Goal: Information Seeking & Learning: Learn about a topic

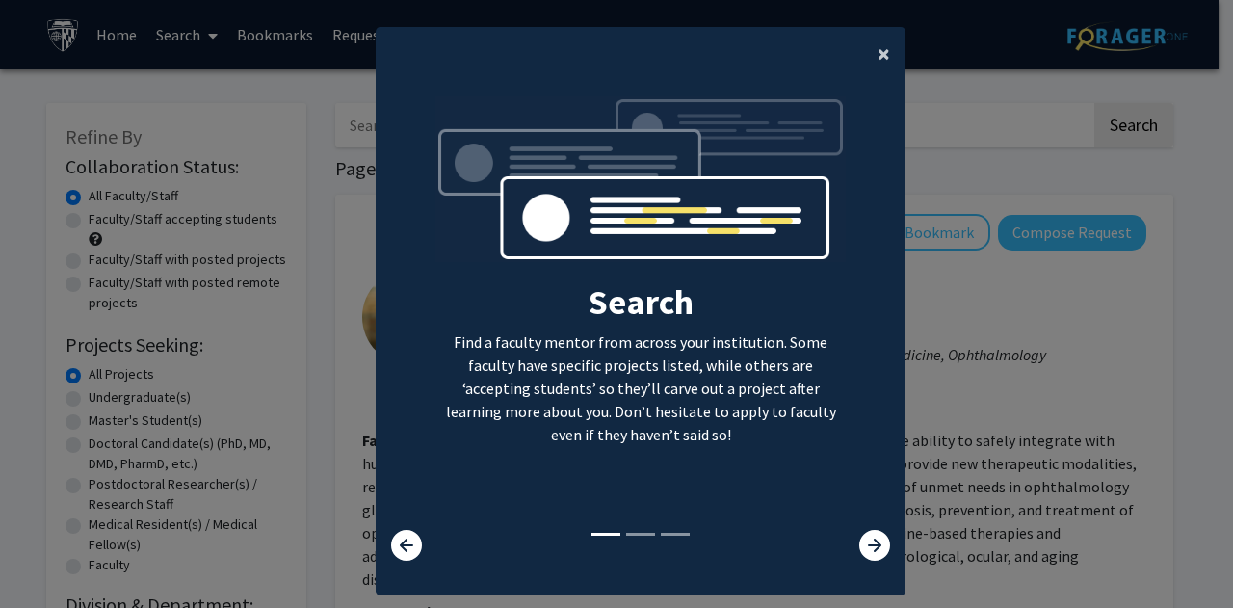
click at [878, 52] on span "×" at bounding box center [884, 54] width 13 height 30
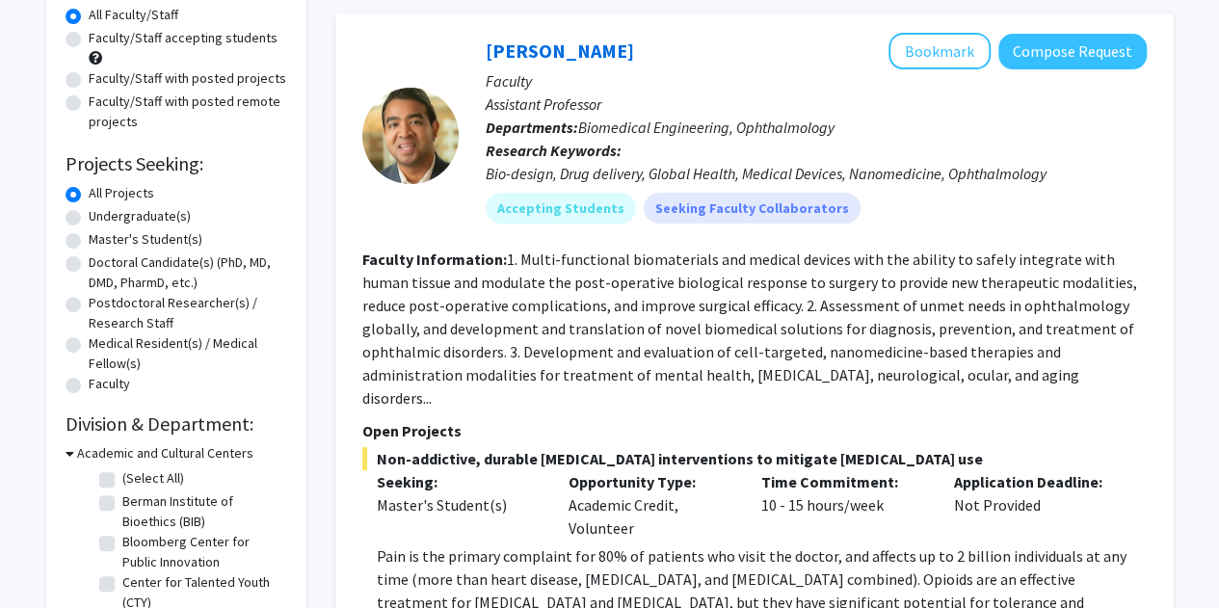
scroll to position [182, 0]
click at [89, 242] on label "Master's Student(s)" at bounding box center [146, 238] width 114 height 20
click at [89, 241] on input "Master's Student(s)" at bounding box center [95, 234] width 13 height 13
radio input "true"
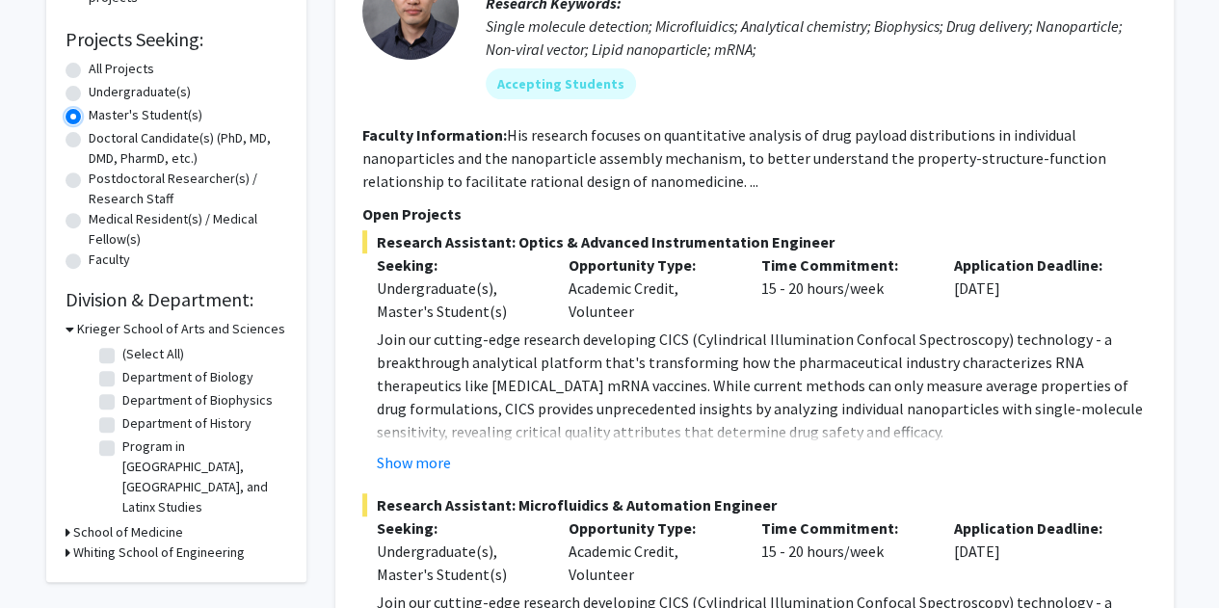
scroll to position [312, 0]
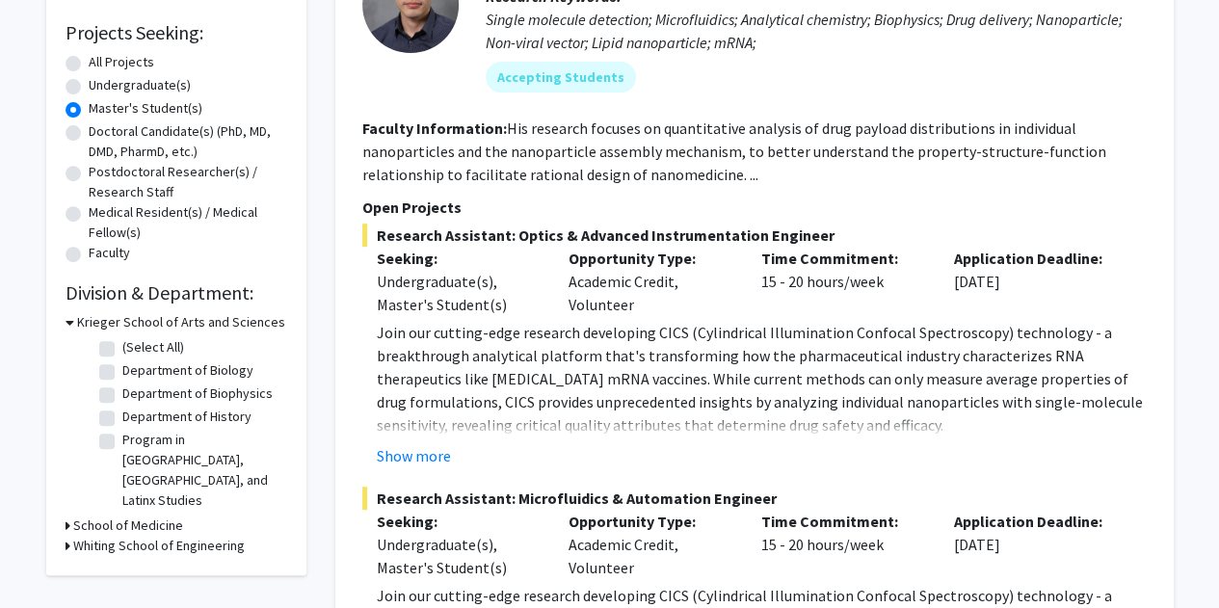
click at [122, 350] on label "(Select All)" at bounding box center [153, 347] width 62 height 20
click at [122, 350] on input "(Select All)" at bounding box center [128, 343] width 13 height 13
checkbox input "true"
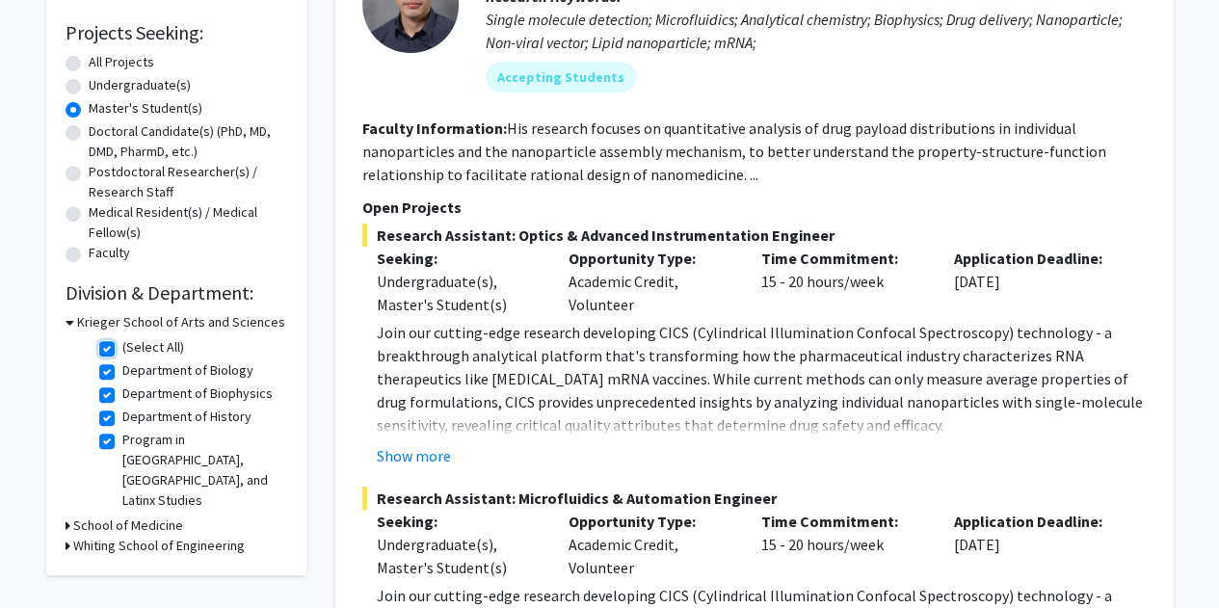
checkbox input "true"
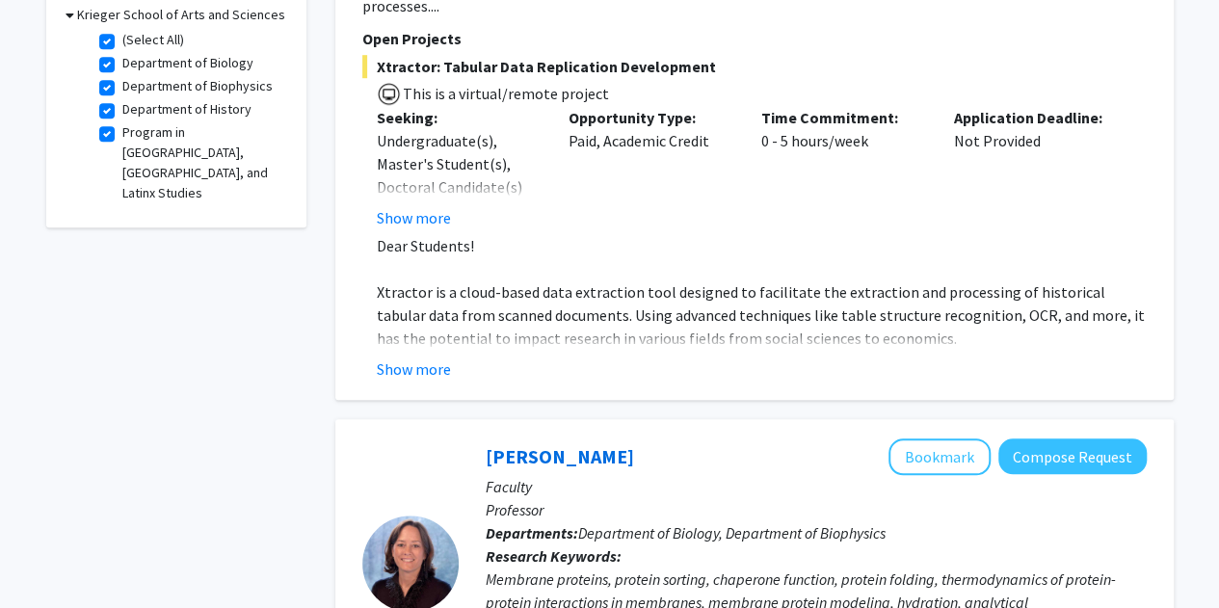
click at [717, 438] on div "[PERSON_NAME] Bookmark Compose Request" at bounding box center [816, 456] width 661 height 37
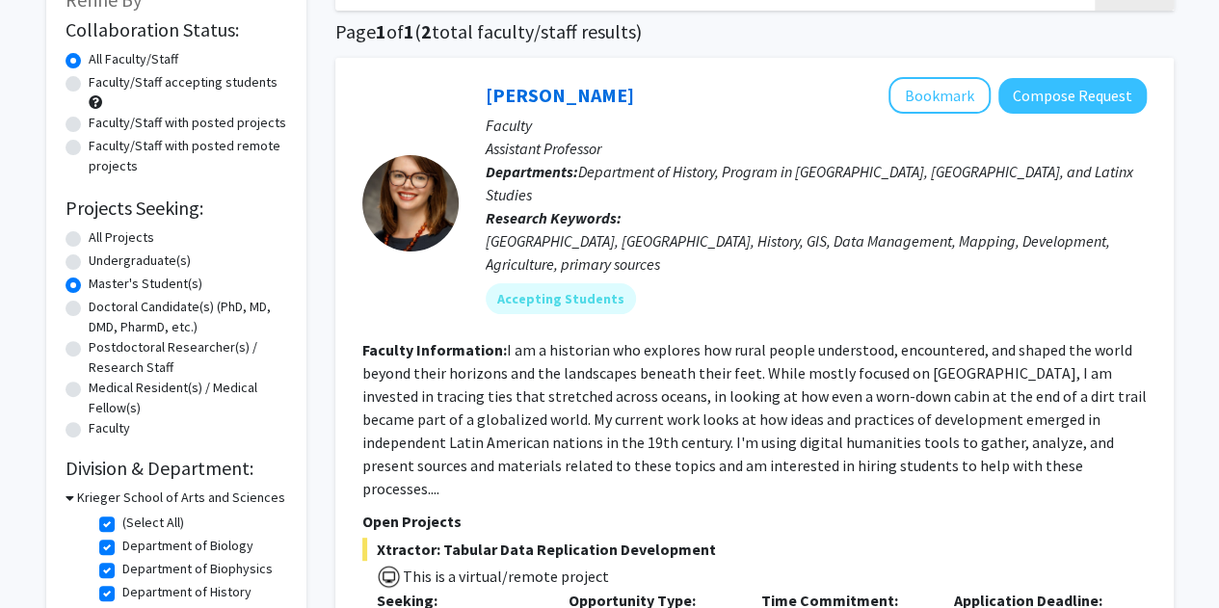
scroll to position [137, 0]
click at [89, 308] on label "Doctoral Candidate(s) (PhD, MD, DMD, PharmD, etc.)" at bounding box center [188, 317] width 198 height 40
click at [89, 308] on input "Doctoral Candidate(s) (PhD, MD, DMD, PharmD, etc.)" at bounding box center [95, 303] width 13 height 13
radio input "true"
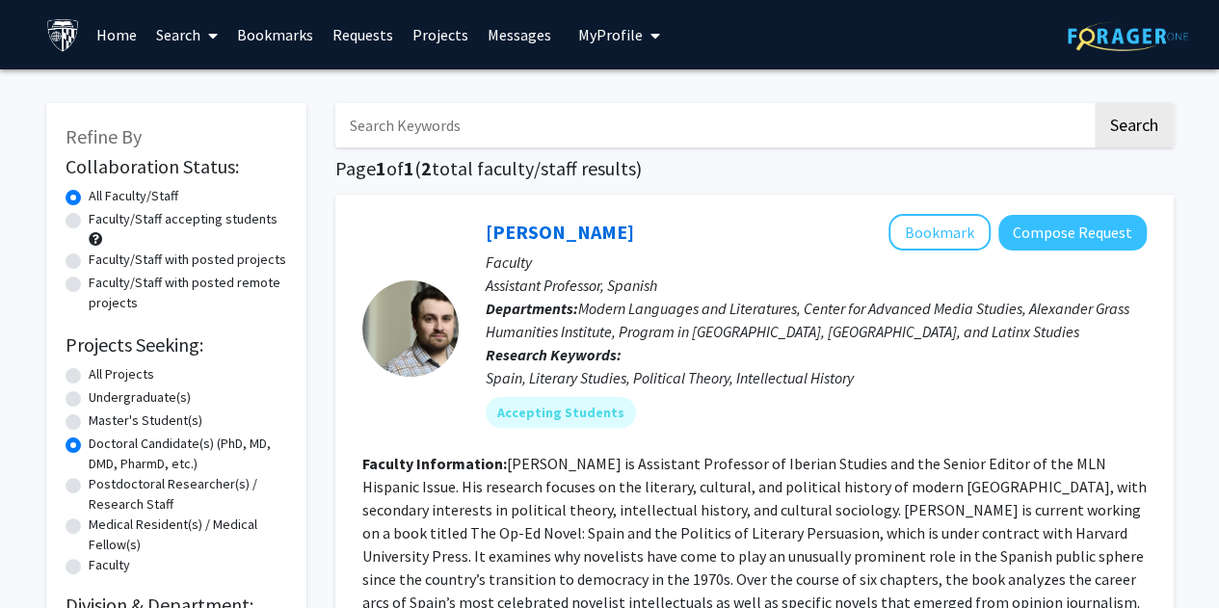
click at [89, 379] on label "All Projects" at bounding box center [122, 374] width 66 height 20
click at [89, 377] on input "All Projects" at bounding box center [95, 370] width 13 height 13
radio input "true"
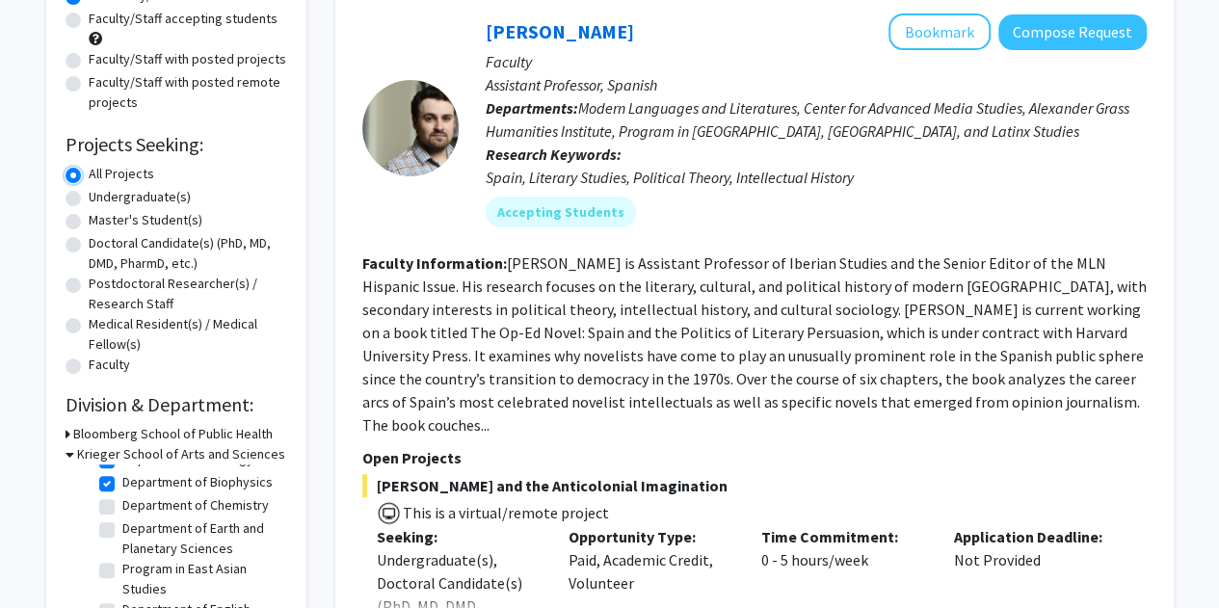
scroll to position [229, 0]
click at [122, 491] on label "Department of Biophysics" at bounding box center [197, 481] width 150 height 20
click at [122, 484] on input "Department of Biophysics" at bounding box center [128, 477] width 13 height 13
checkbox input "false"
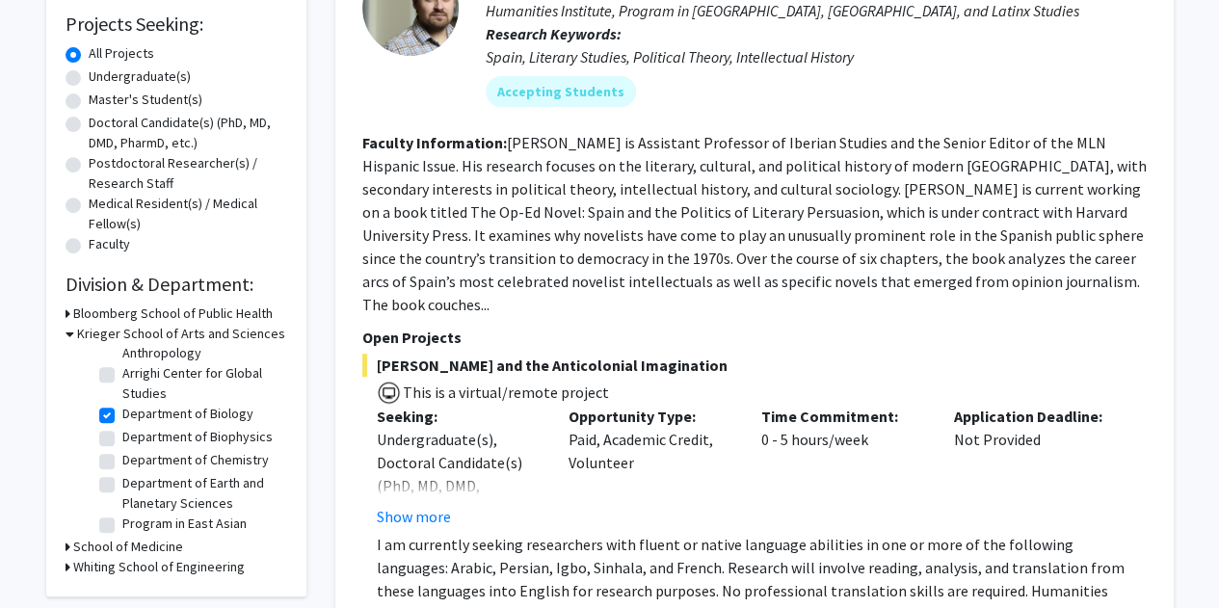
scroll to position [158, 0]
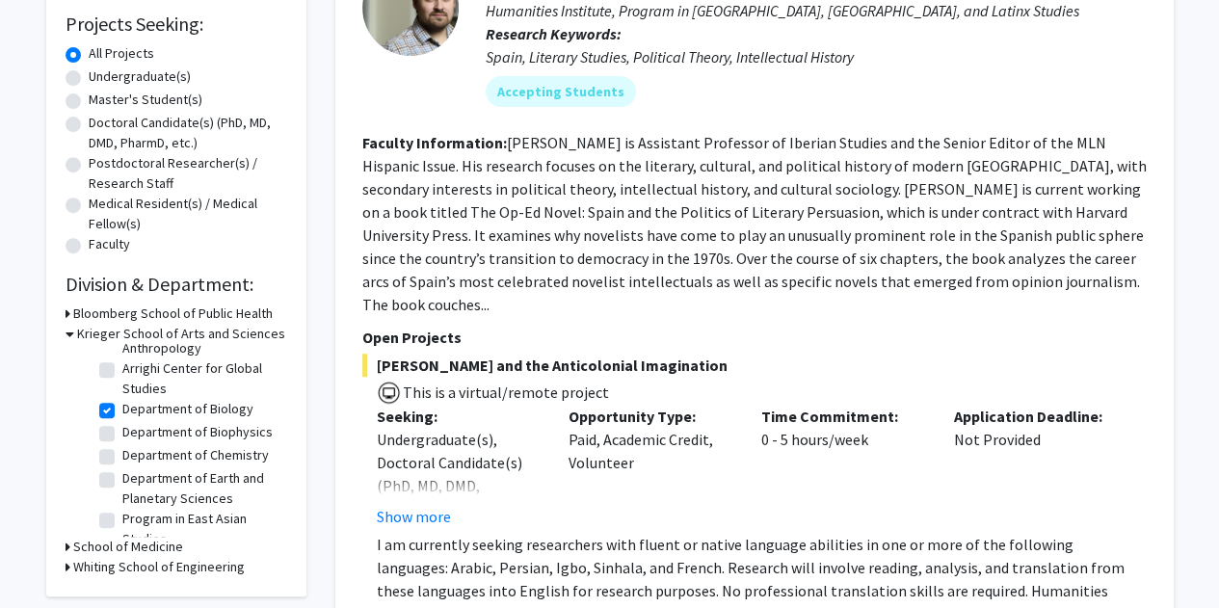
click at [122, 419] on label "Department of Biology" at bounding box center [187, 409] width 131 height 20
click at [122, 411] on input "Department of Biology" at bounding box center [128, 405] width 13 height 13
checkbox input "false"
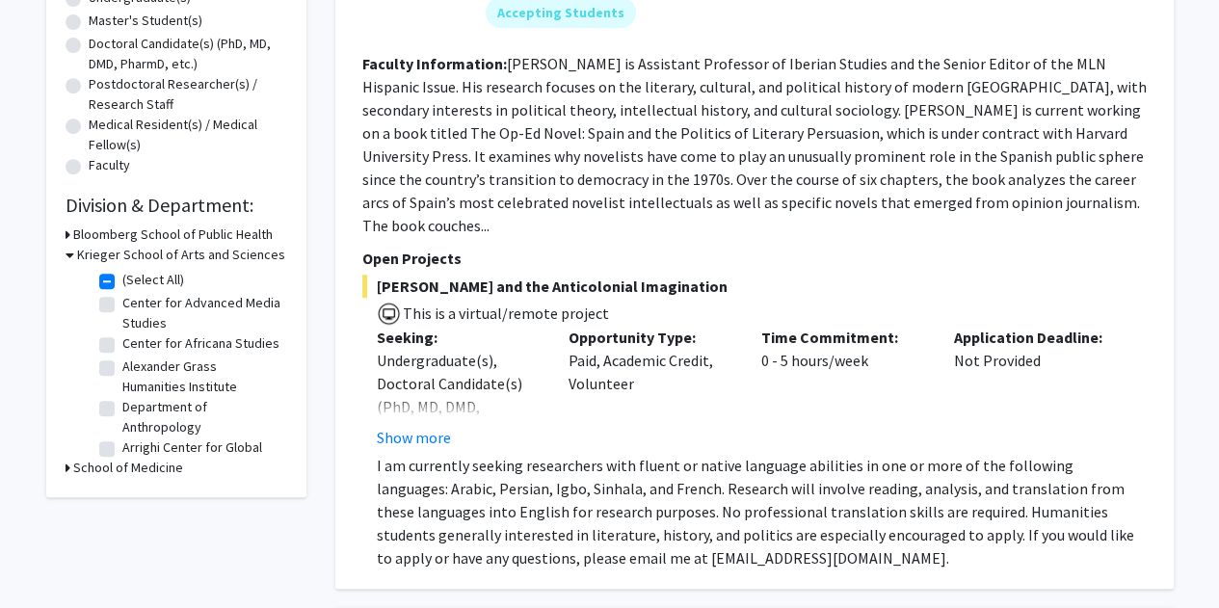
click at [122, 276] on label "(Select All)" at bounding box center [153, 280] width 62 height 20
click at [122, 276] on input "(Select All)" at bounding box center [128, 276] width 13 height 13
checkbox input "false"
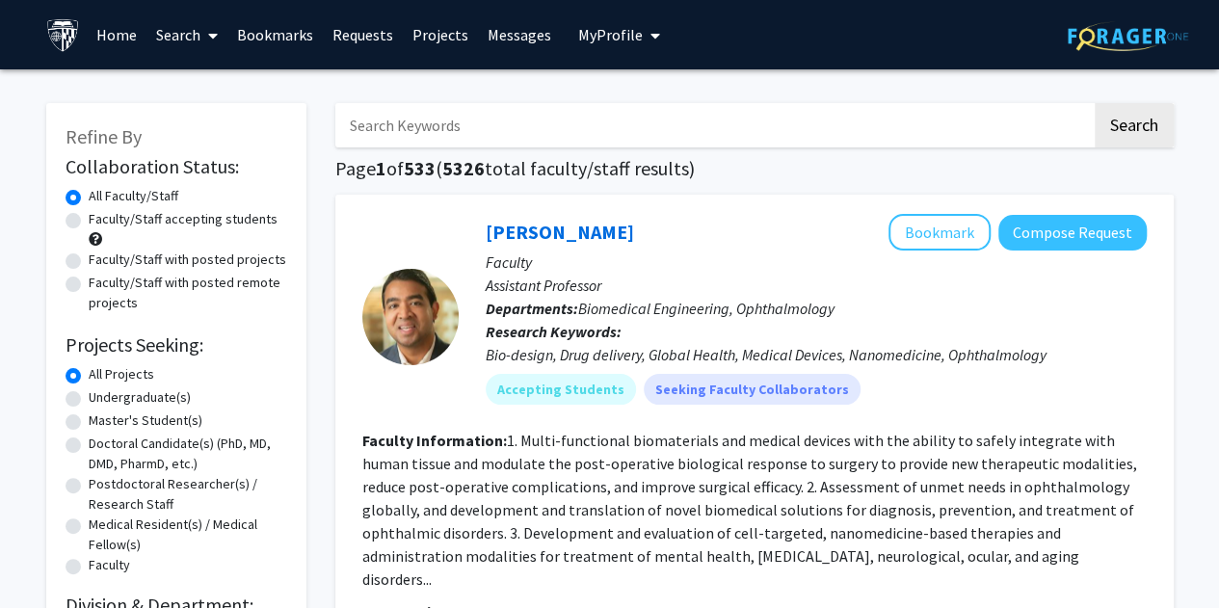
click at [89, 420] on label "Master's Student(s)" at bounding box center [146, 420] width 114 height 20
click at [89, 420] on input "Master's Student(s)" at bounding box center [95, 416] width 13 height 13
radio input "true"
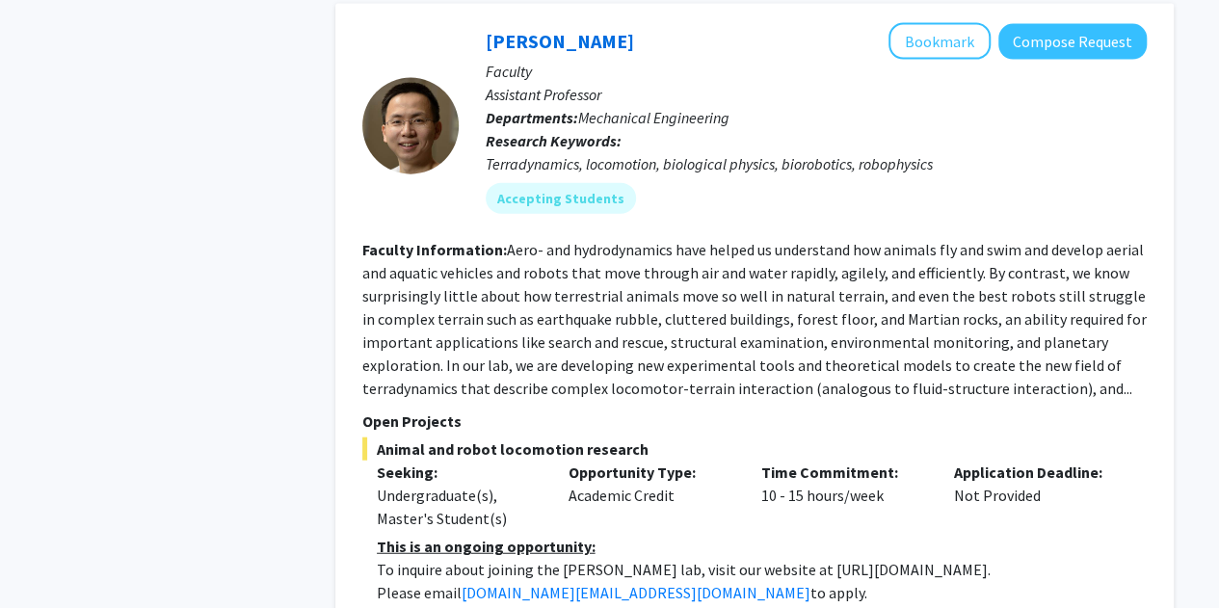
scroll to position [9499, 0]
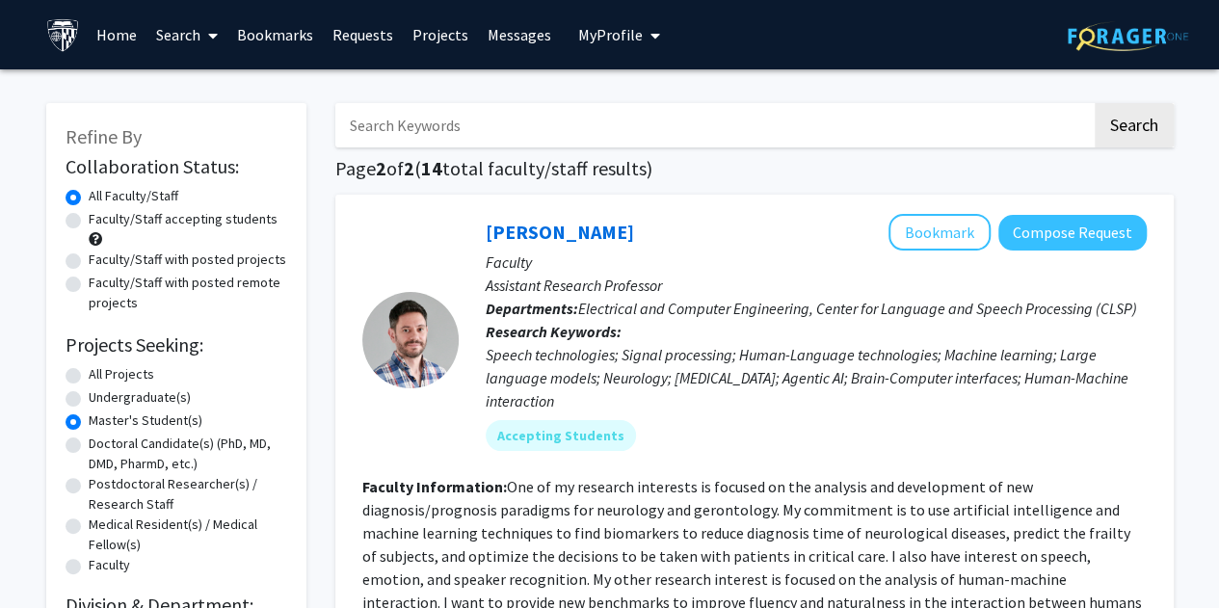
click at [89, 375] on label "All Projects" at bounding box center [122, 374] width 66 height 20
click at [89, 375] on input "All Projects" at bounding box center [95, 370] width 13 height 13
radio input "true"
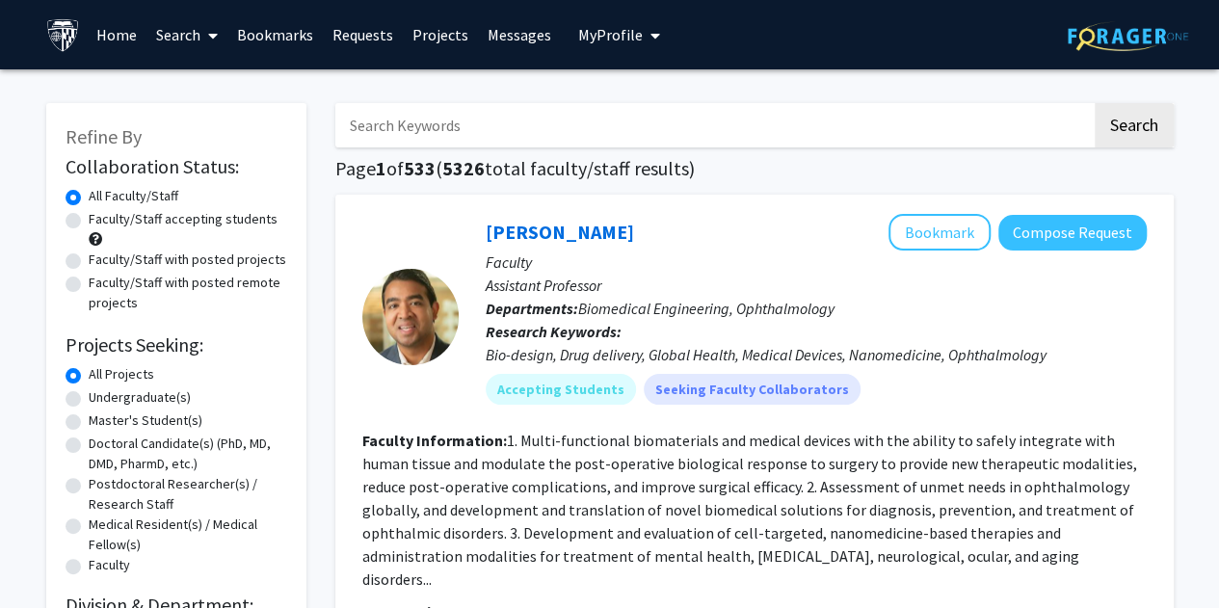
click at [380, 135] on input "Search Keywords" at bounding box center [713, 125] width 756 height 44
type input "water"
click at [1130, 137] on button "Search" at bounding box center [1133, 125] width 79 height 44
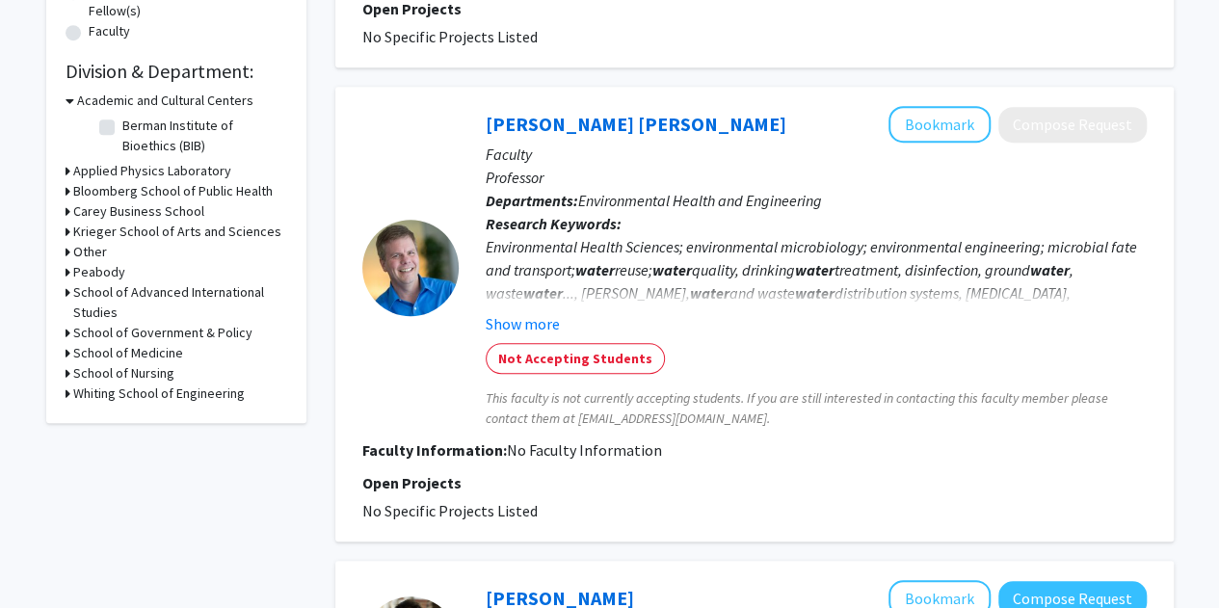
scroll to position [535, 0]
click at [527, 324] on button "Show more" at bounding box center [523, 322] width 74 height 23
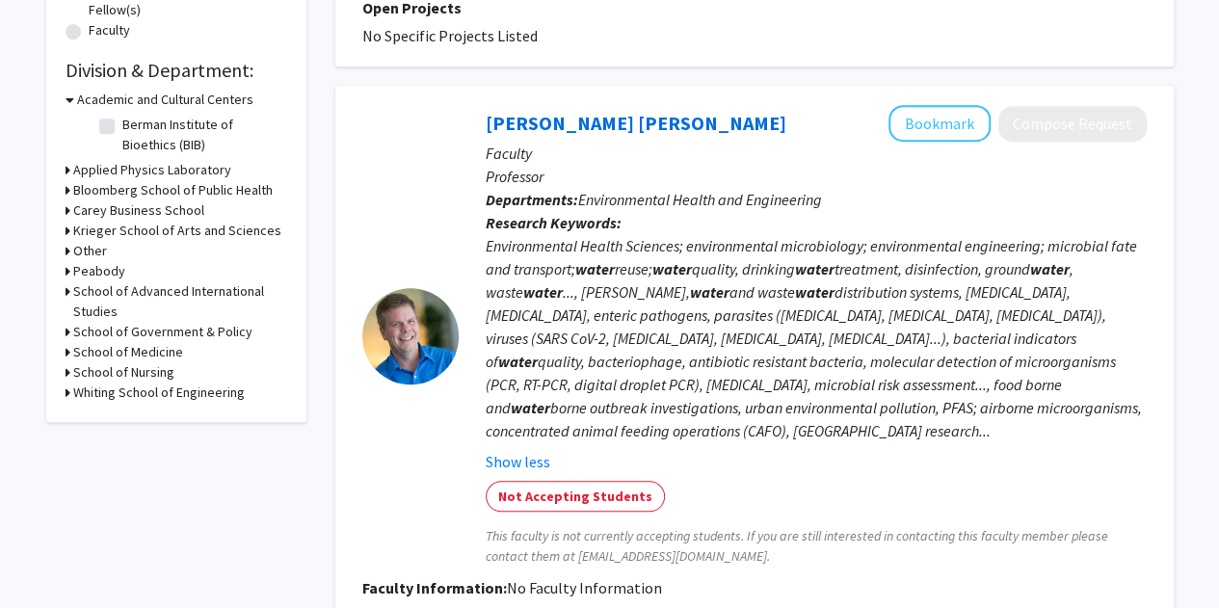
scroll to position [566, 0]
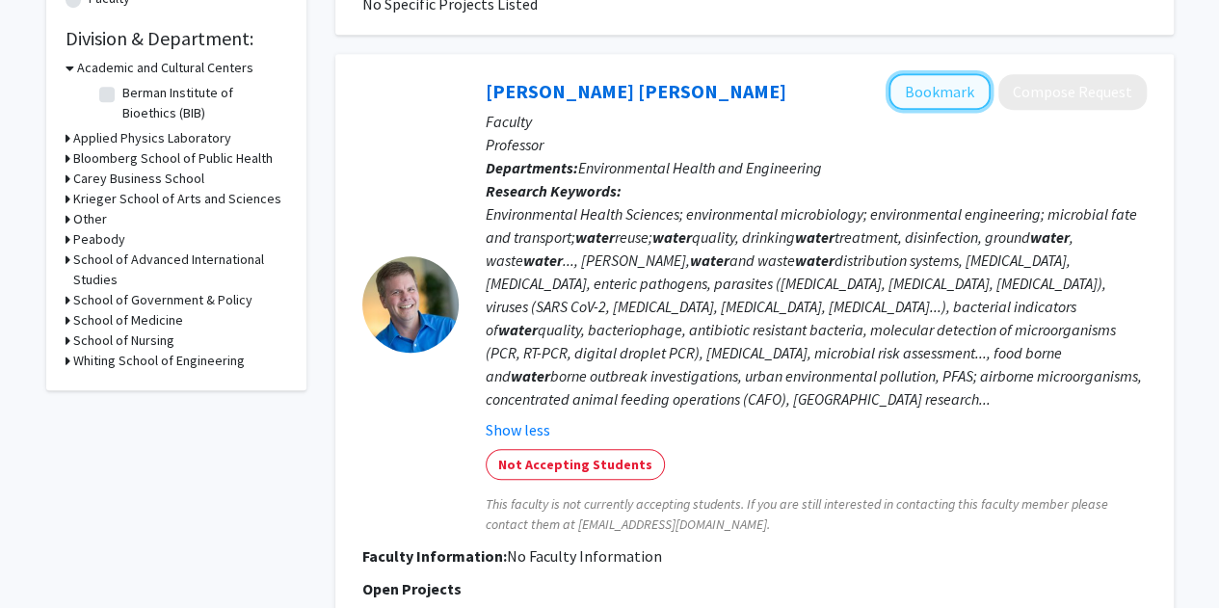
click at [929, 87] on button "Bookmark" at bounding box center [939, 91] width 102 height 37
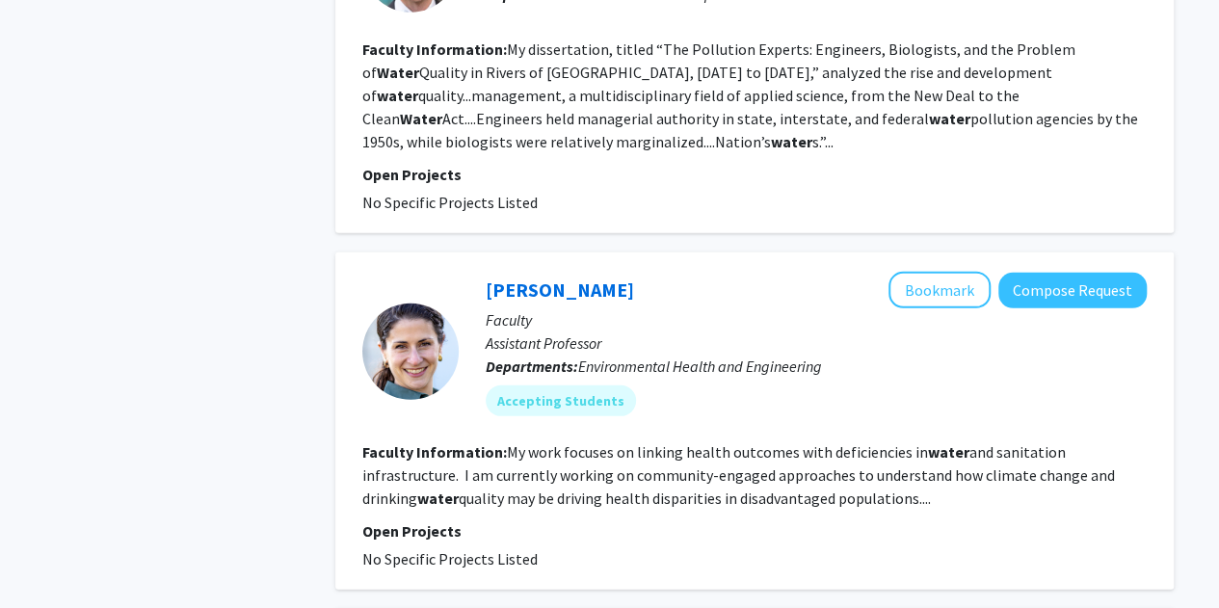
scroll to position [2565, 0]
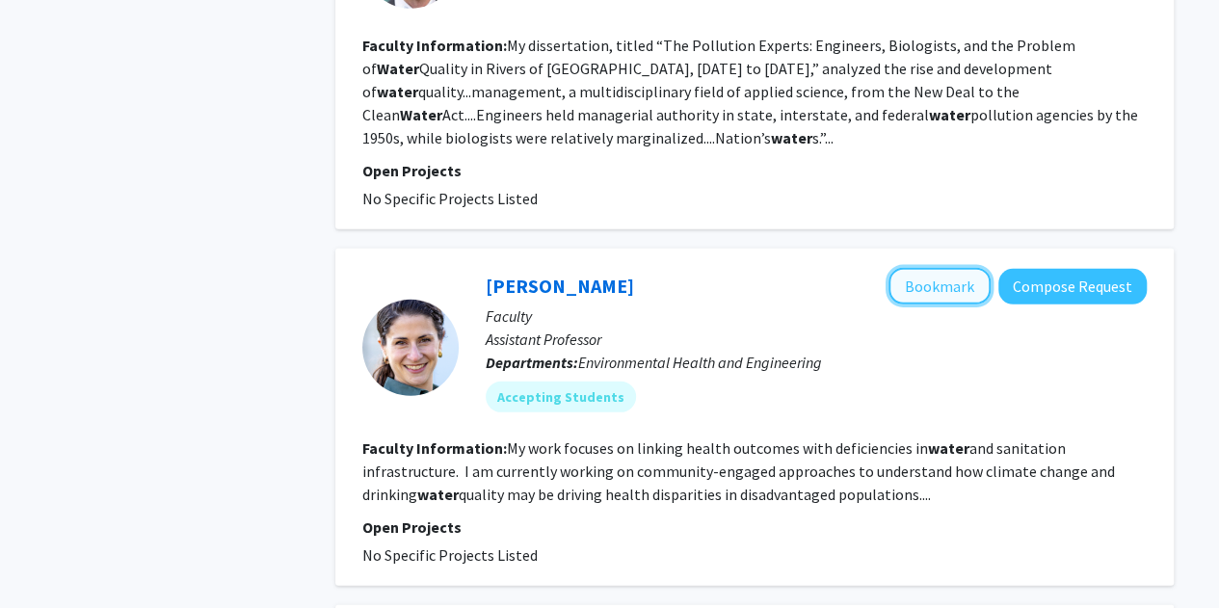
click at [943, 268] on button "Bookmark" at bounding box center [939, 286] width 102 height 37
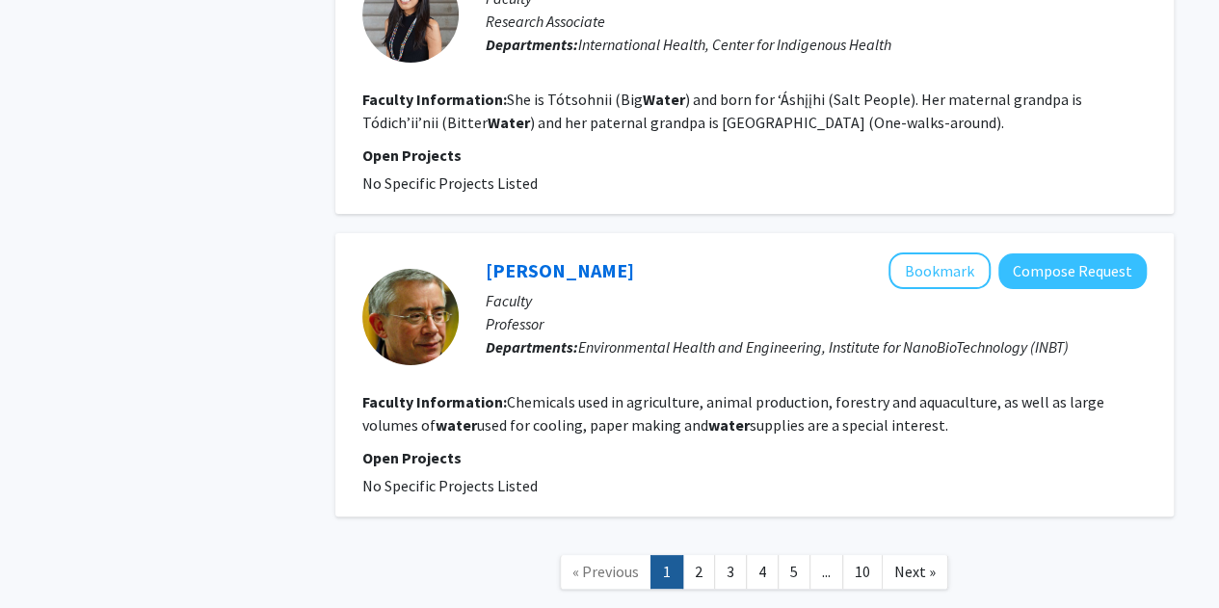
scroll to position [3636, 0]
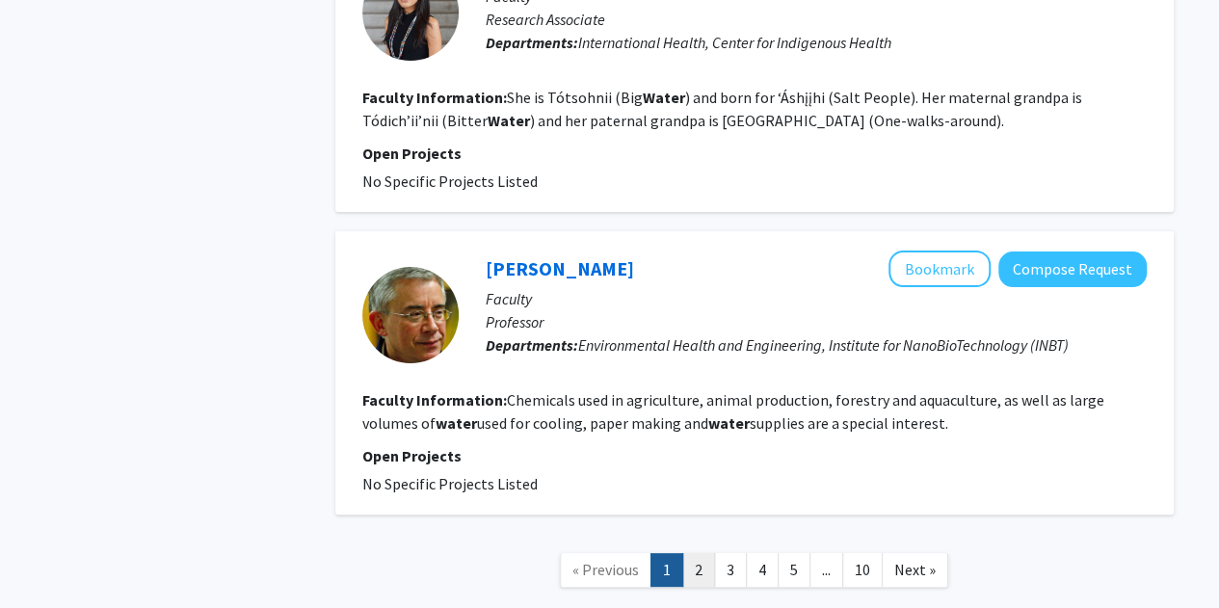
click at [703, 553] on link "2" at bounding box center [698, 570] width 33 height 34
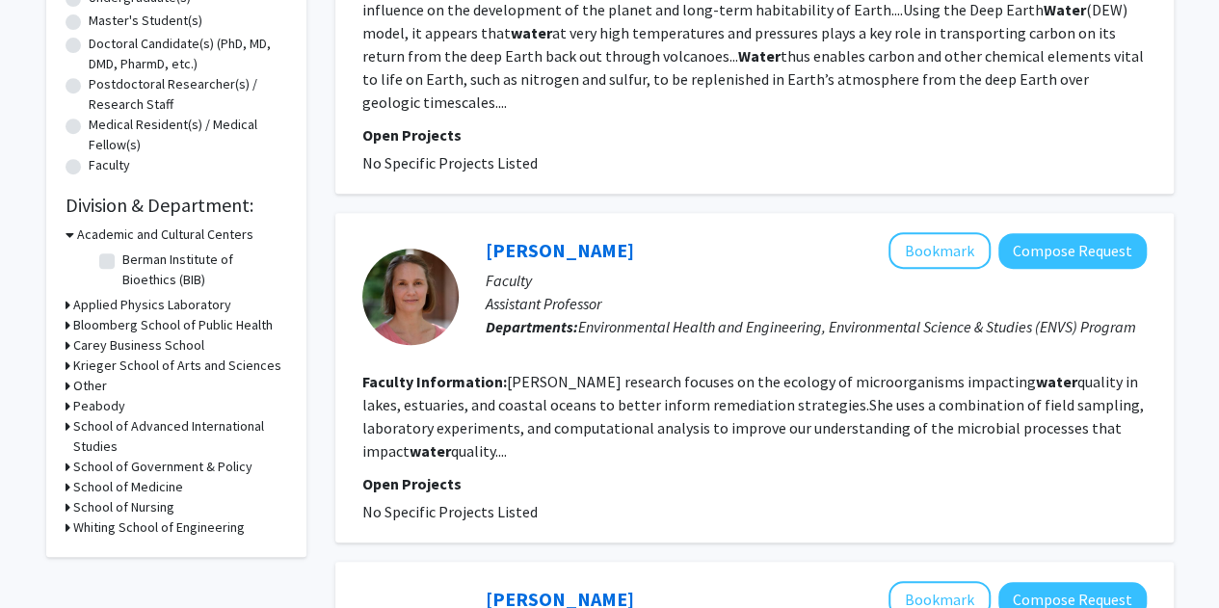
scroll to position [401, 0]
click at [66, 365] on icon at bounding box center [68, 365] width 5 height 20
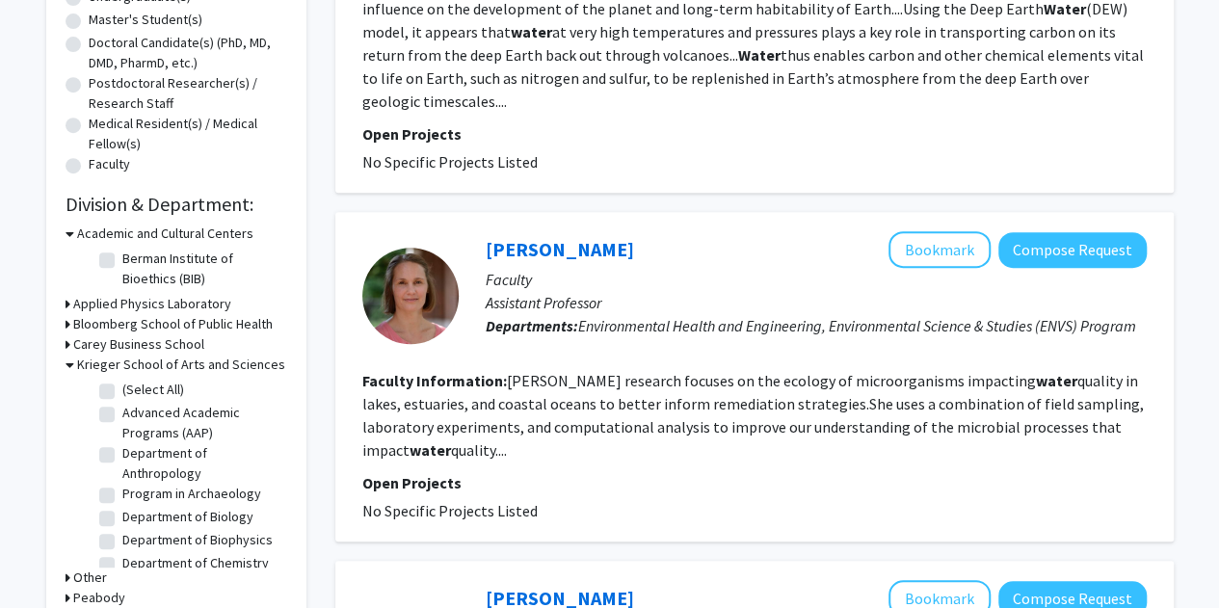
click at [122, 413] on label "Advanced Academic Programs (AAP)" at bounding box center [202, 423] width 160 height 40
click at [122, 413] on input "Advanced Academic Programs (AAP)" at bounding box center [128, 409] width 13 height 13
checkbox input "true"
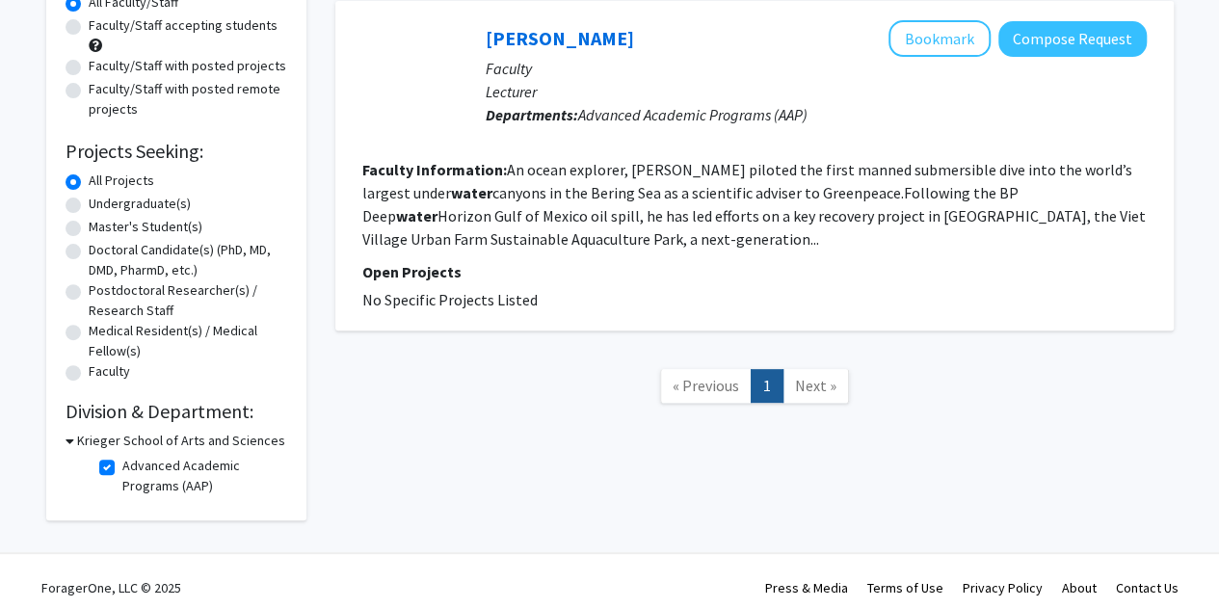
scroll to position [206, 0]
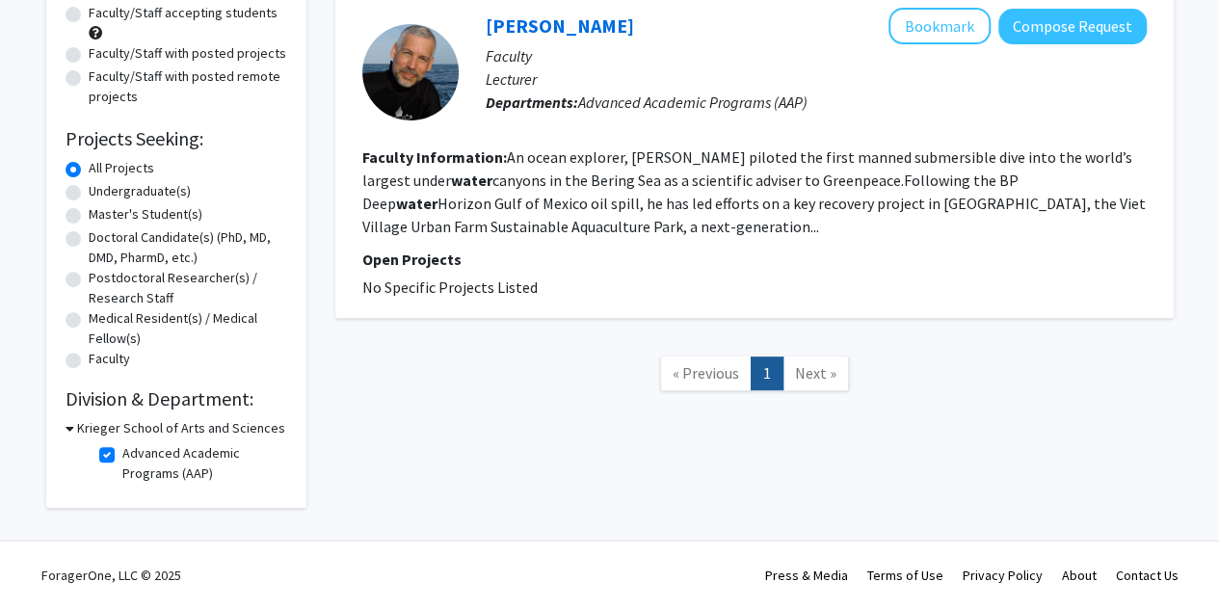
click at [122, 452] on label "Advanced Academic Programs (AAP)" at bounding box center [202, 463] width 160 height 40
click at [122, 452] on input "Advanced Academic Programs (AAP)" at bounding box center [128, 449] width 13 height 13
checkbox input "false"
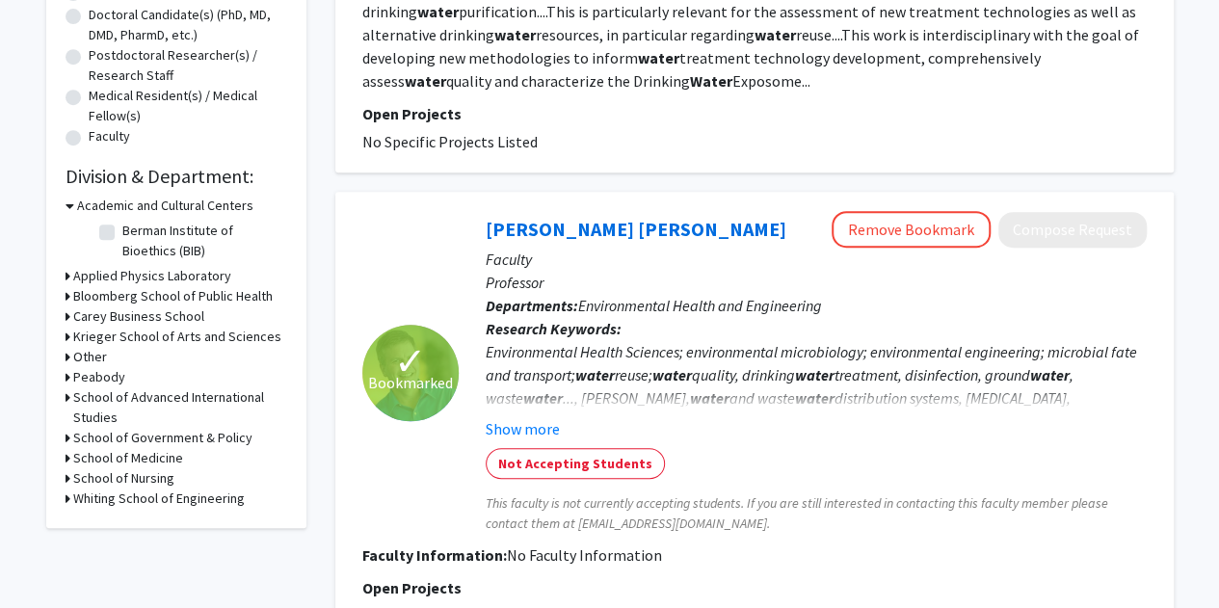
scroll to position [430, 0]
click at [66, 331] on icon at bounding box center [68, 336] width 5 height 20
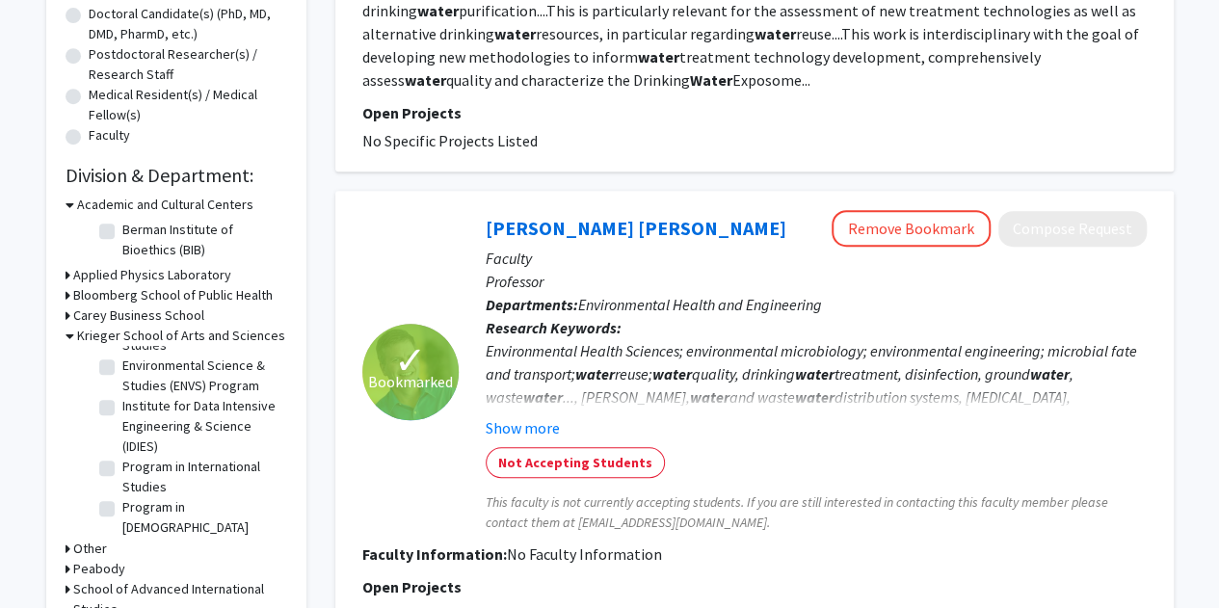
scroll to position [276, 0]
click at [122, 379] on label "Environmental Science & Studies (ENVS) Program" at bounding box center [202, 373] width 160 height 40
click at [122, 365] on input "Environmental Science & Studies (ENVS) Program" at bounding box center [128, 359] width 13 height 13
checkbox input "true"
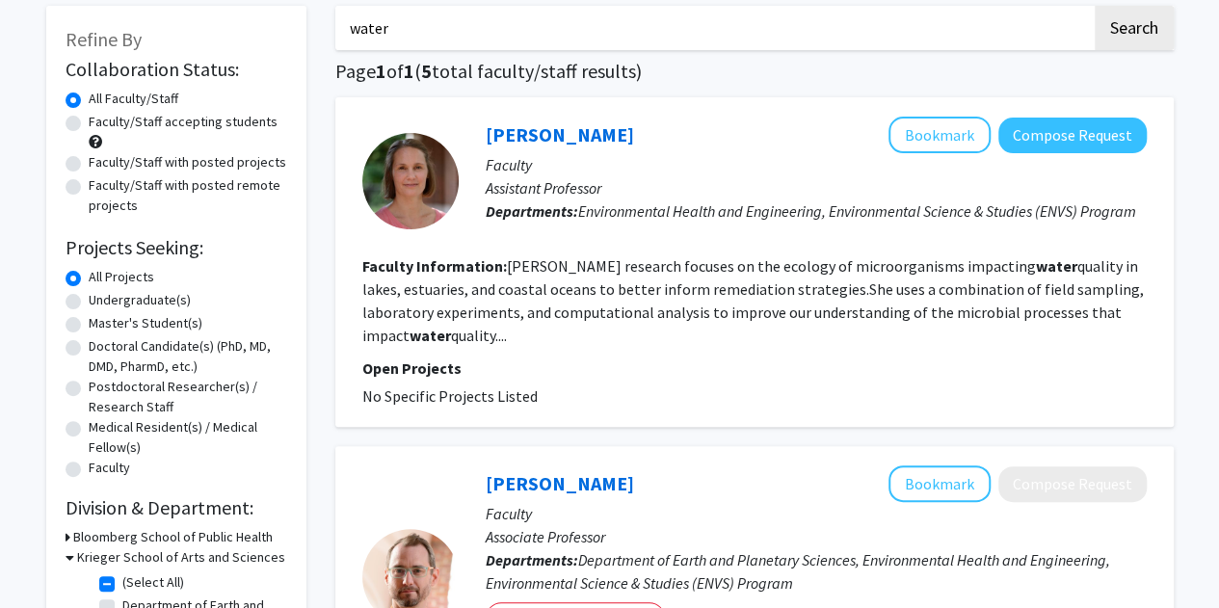
scroll to position [98, 0]
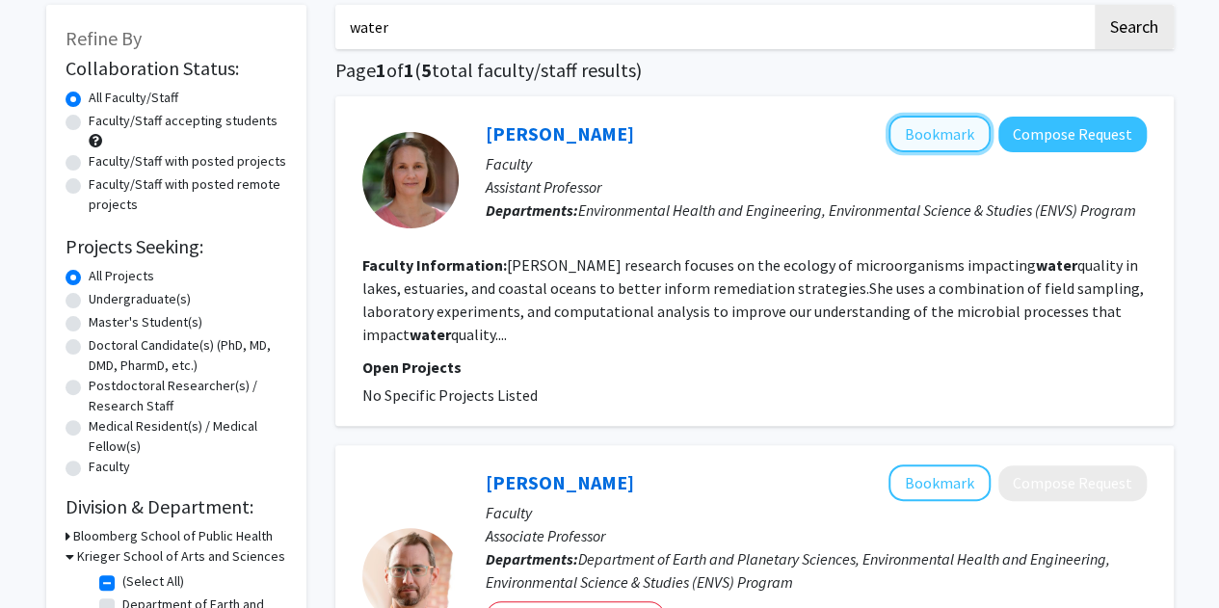
click at [940, 133] on button "Bookmark" at bounding box center [939, 134] width 102 height 37
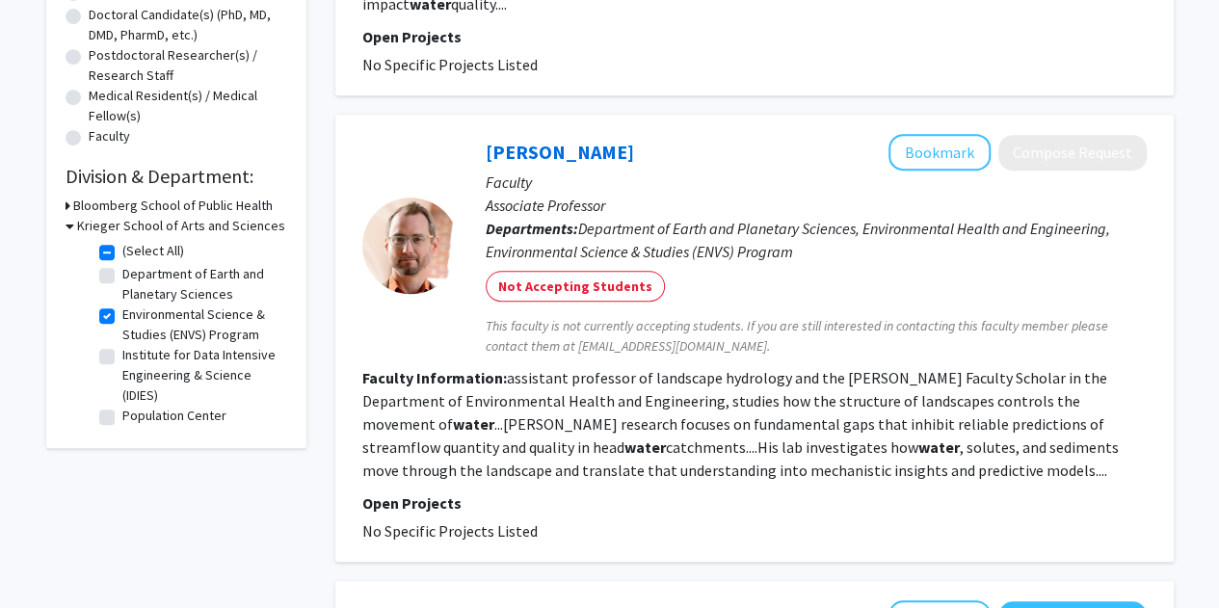
scroll to position [433, 0]
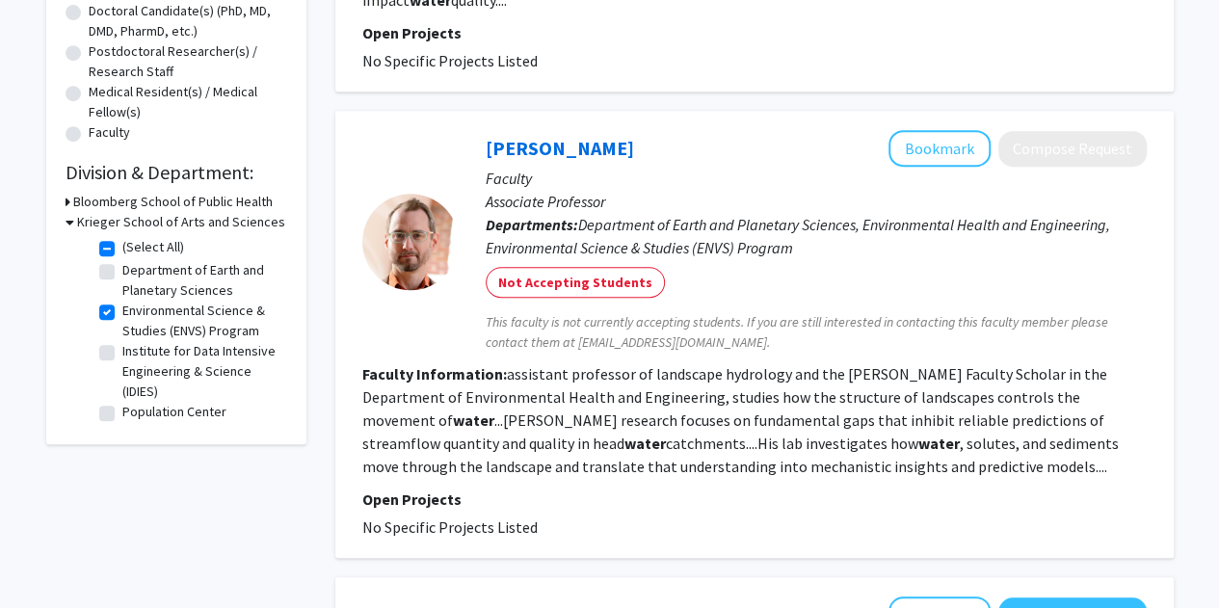
click at [122, 311] on label "Environmental Science & Studies (ENVS) Program" at bounding box center [202, 321] width 160 height 40
click at [122, 311] on input "Environmental Science & Studies (ENVS) Program" at bounding box center [128, 307] width 13 height 13
checkbox input "false"
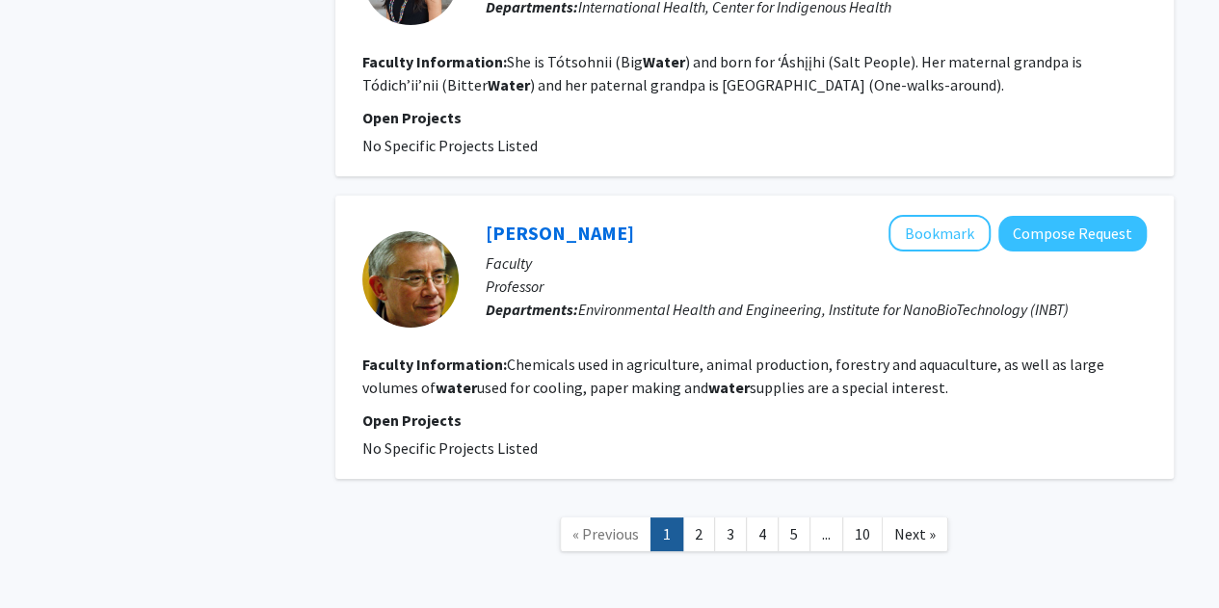
scroll to position [3547, 0]
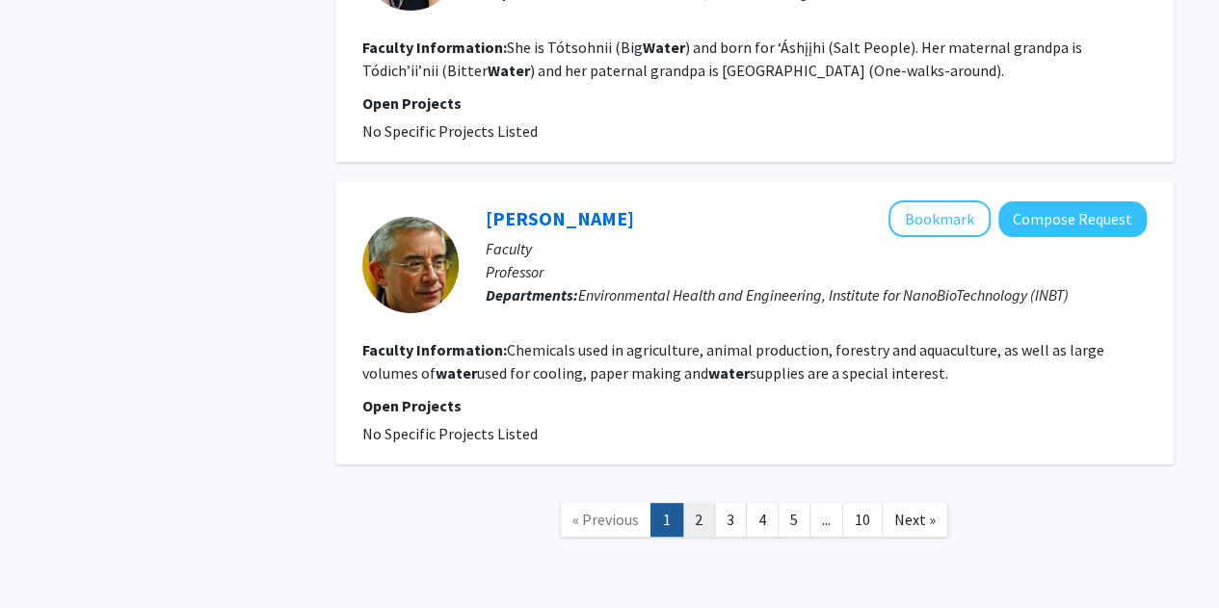
click at [696, 503] on link "2" at bounding box center [698, 520] width 33 height 34
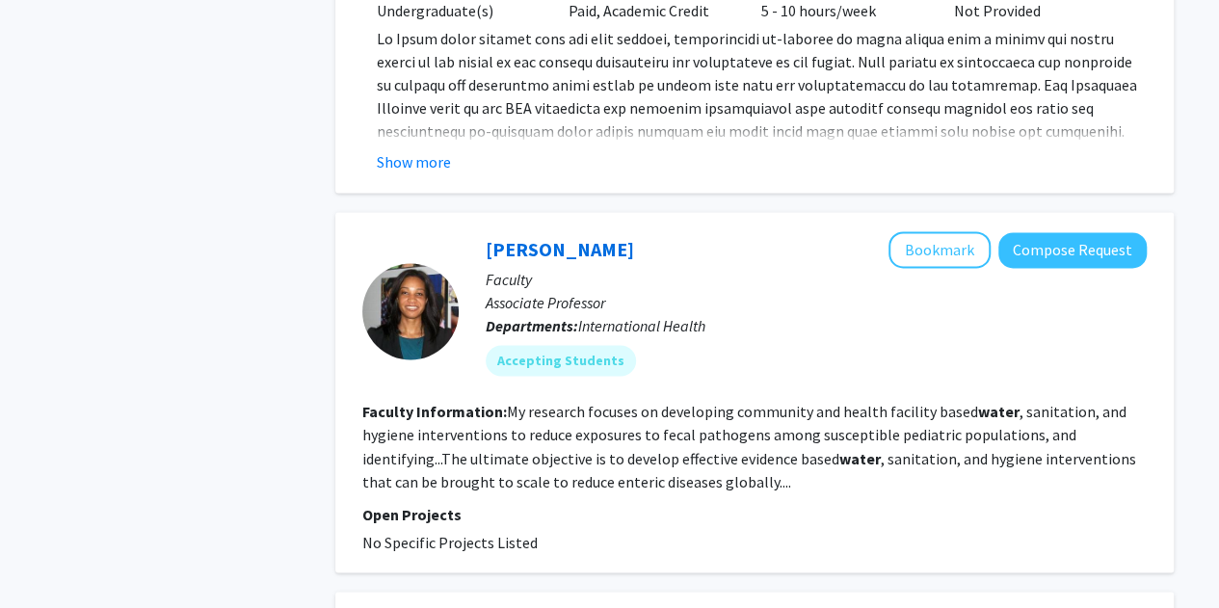
scroll to position [1374, 0]
click at [696, 454] on fg-read-more "My research focuses on developing community and health facility based water , s…" at bounding box center [749, 445] width 774 height 89
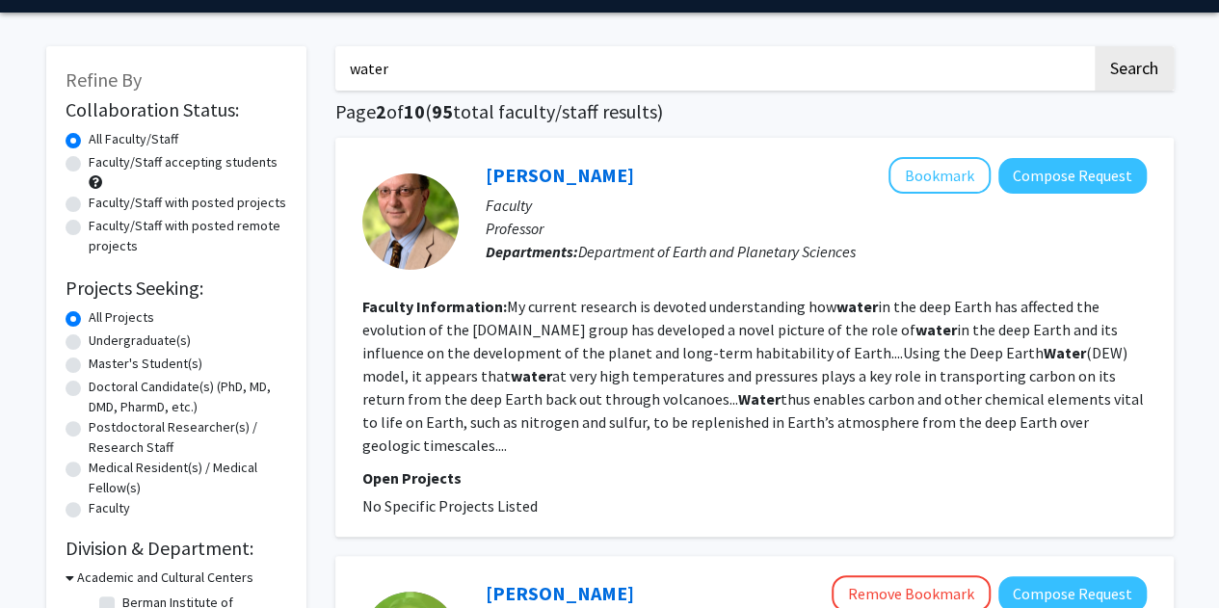
scroll to position [0, 0]
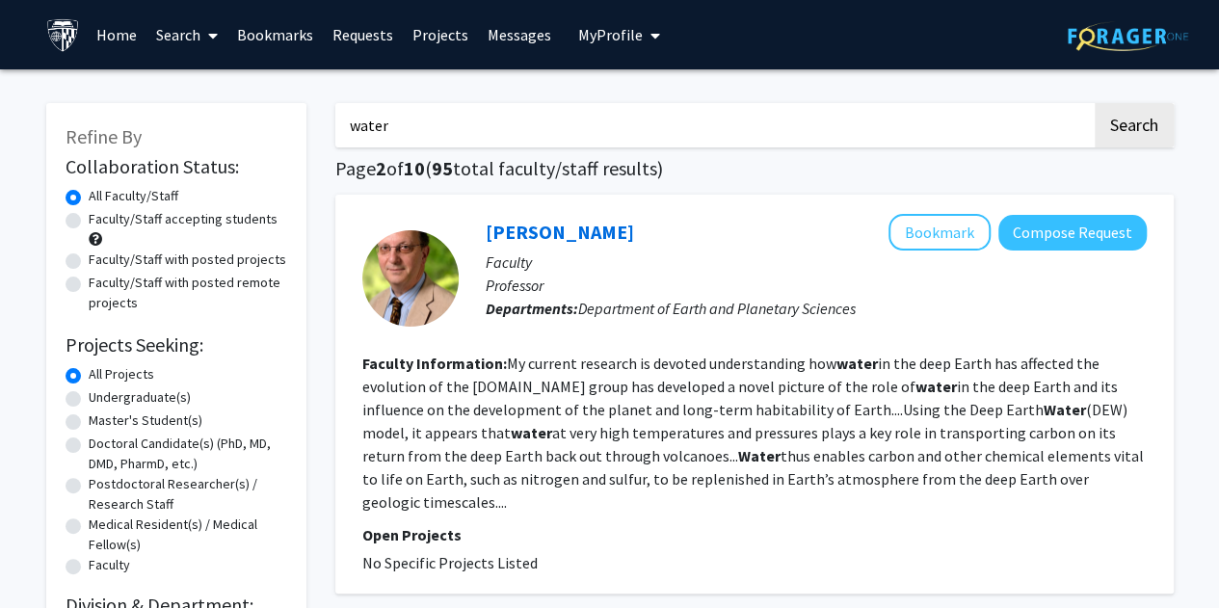
click at [461, 124] on input "water" at bounding box center [713, 125] width 756 height 44
drag, startPoint x: 461, startPoint y: 124, endPoint x: 178, endPoint y: 116, distance: 283.4
click at [1094, 103] on button "Search" at bounding box center [1133, 125] width 79 height 44
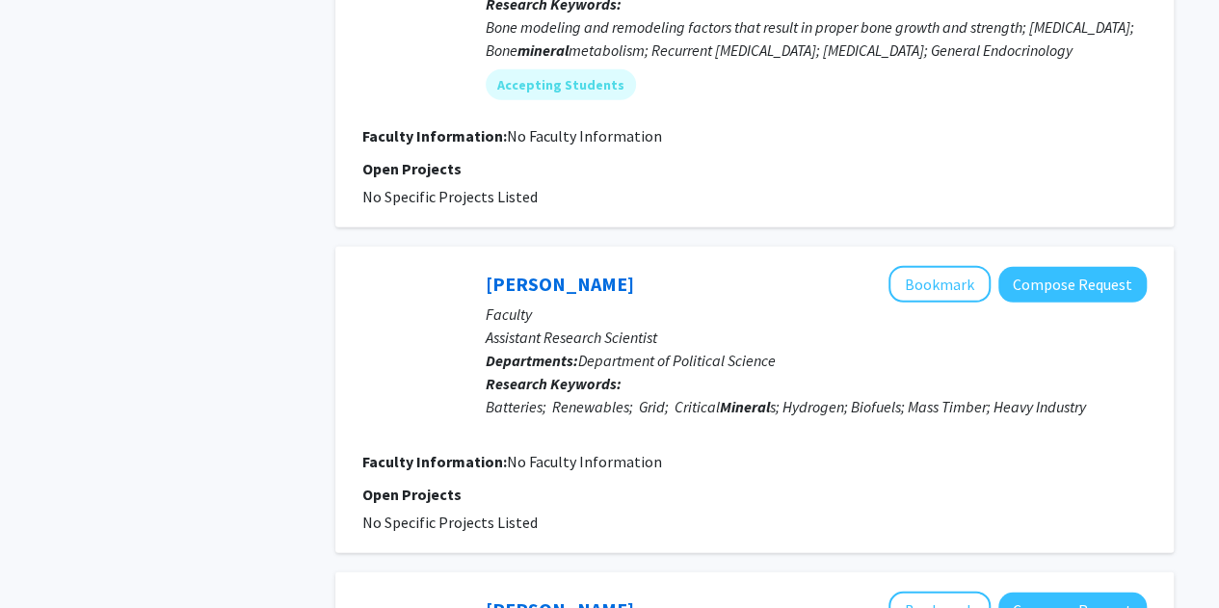
scroll to position [2592, 0]
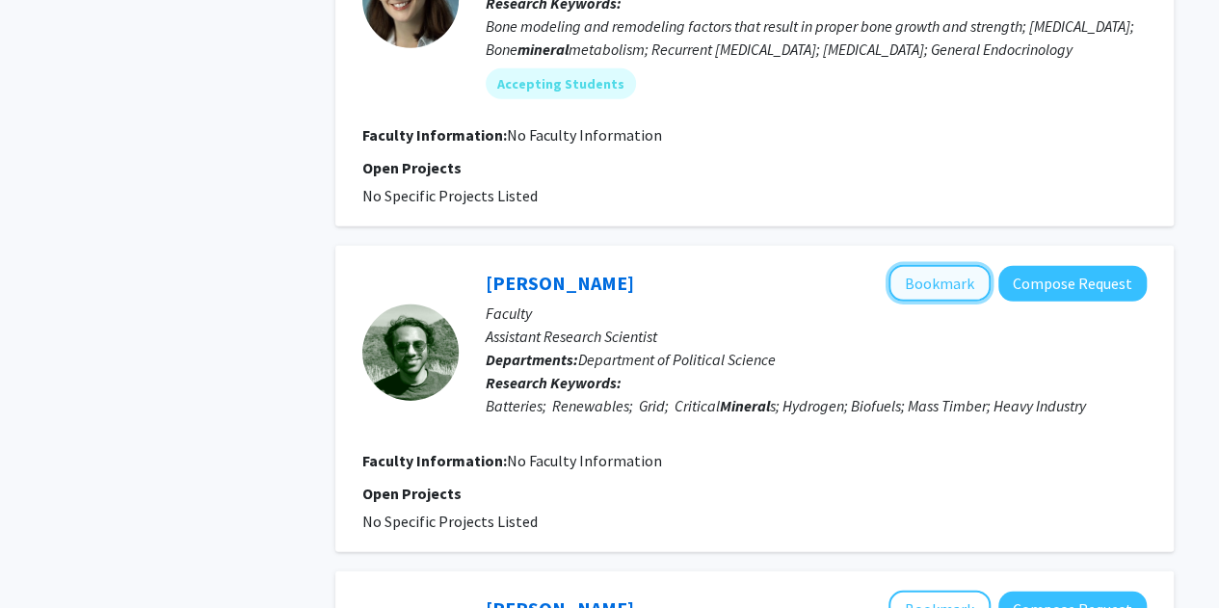
click at [923, 265] on button "Bookmark" at bounding box center [939, 283] width 102 height 37
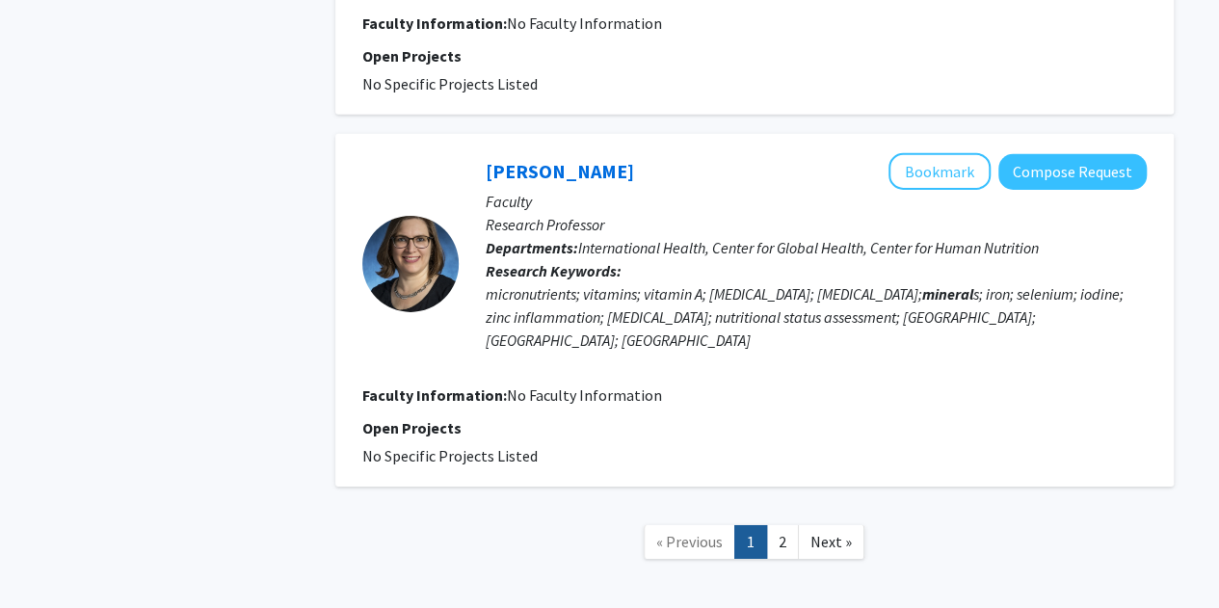
scroll to position [3032, 0]
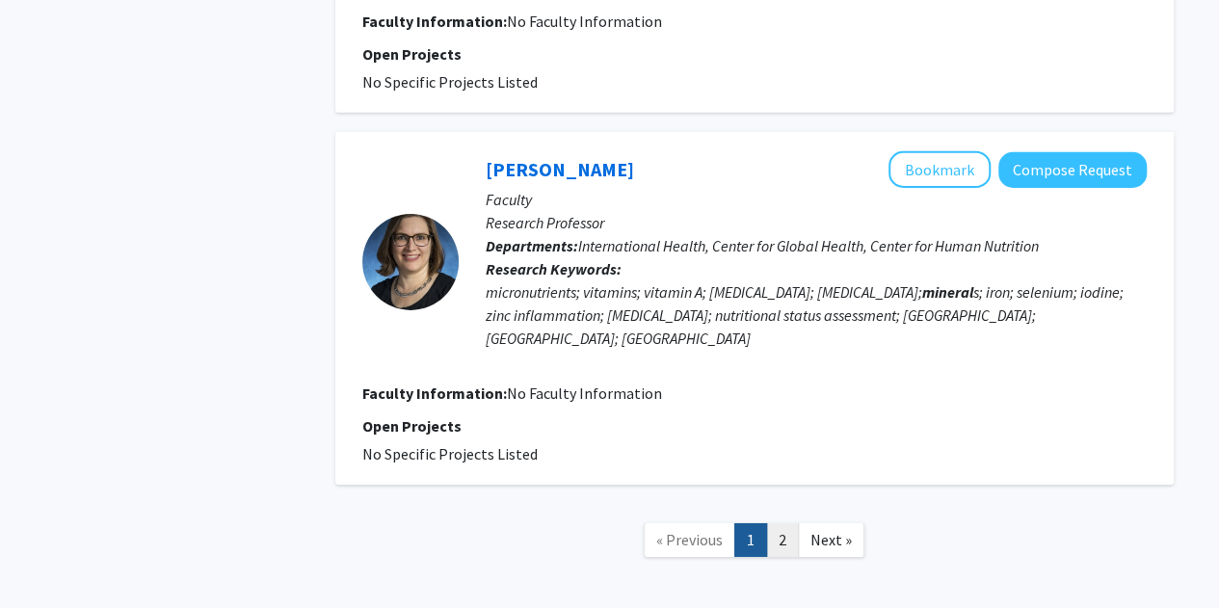
click at [786, 523] on link "2" at bounding box center [782, 540] width 33 height 34
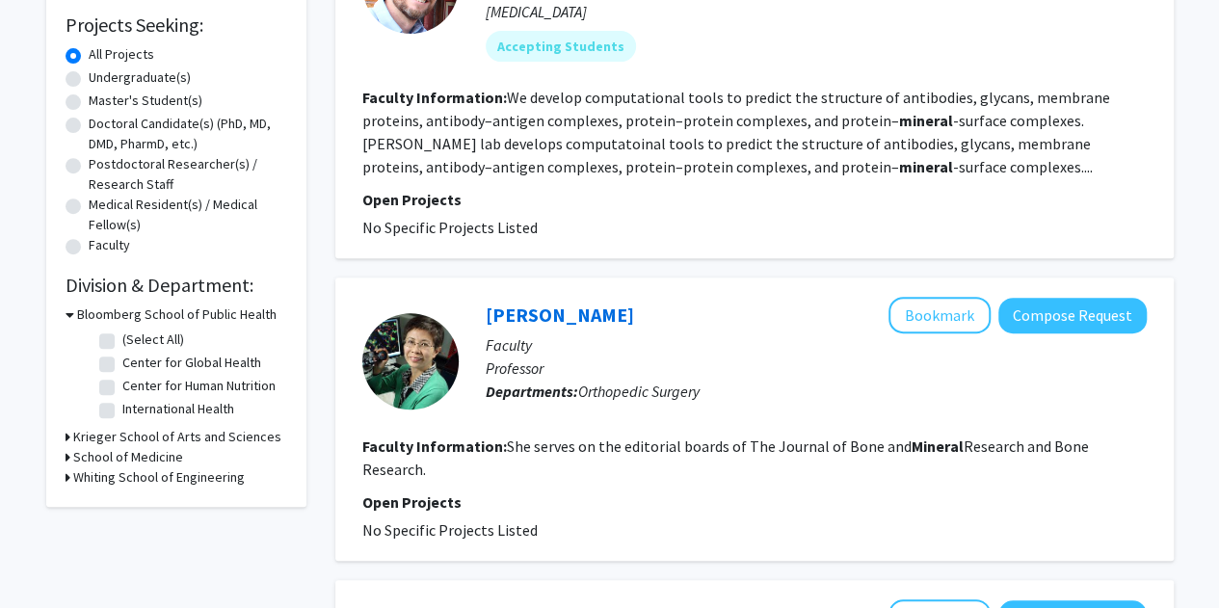
scroll to position [1293, 0]
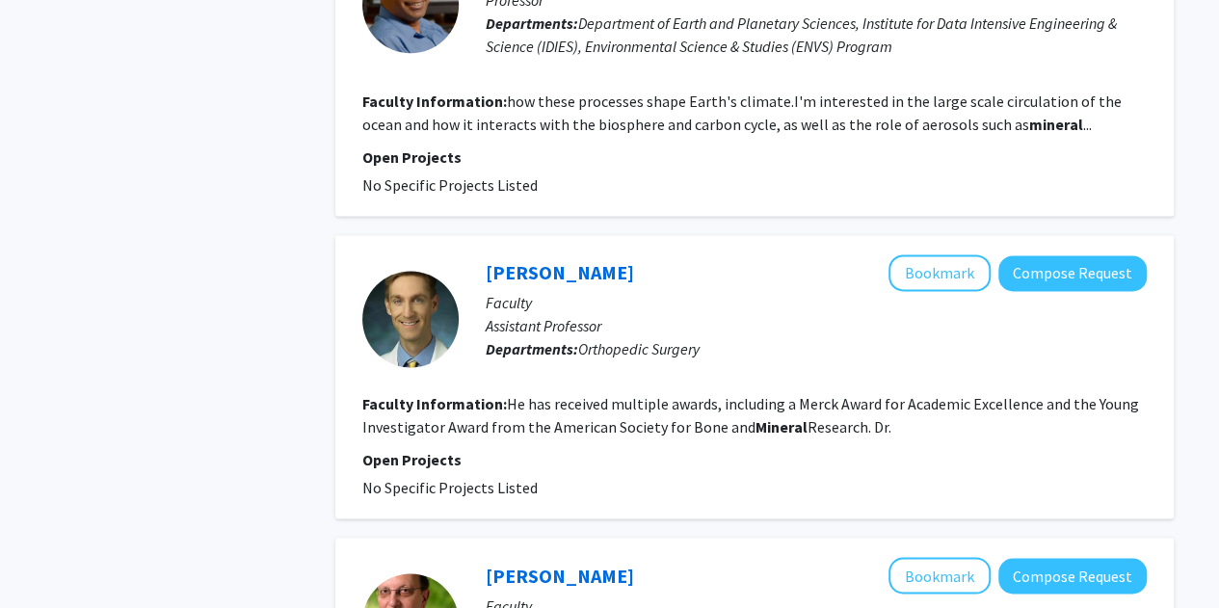
type input "water"
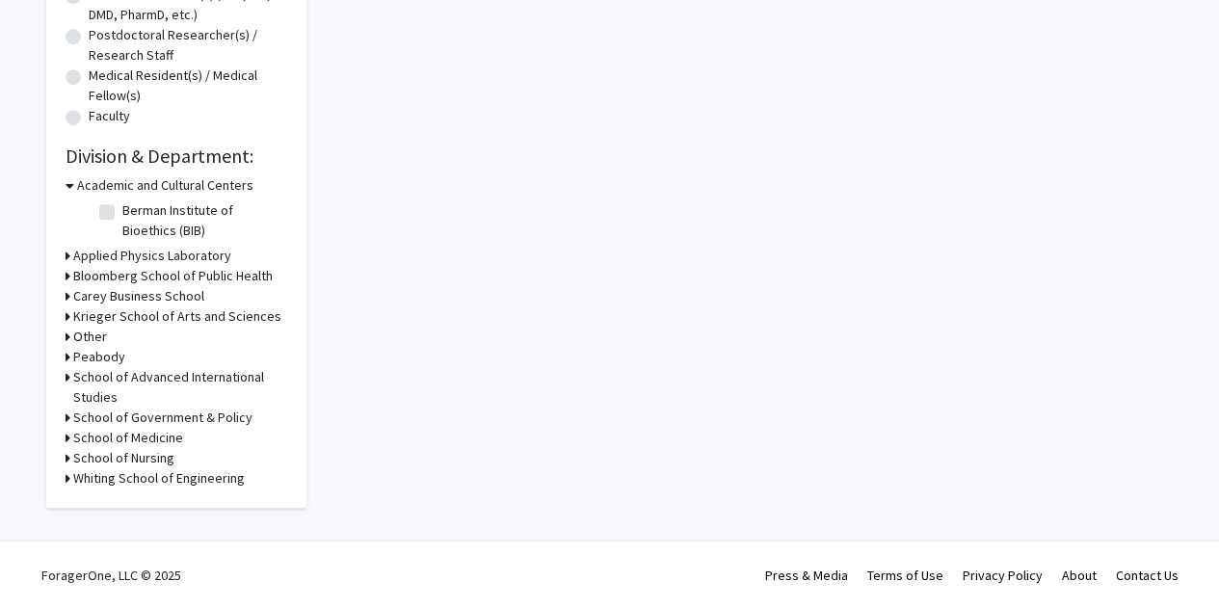
scroll to position [3542, 0]
